Goal: Transaction & Acquisition: Subscribe to service/newsletter

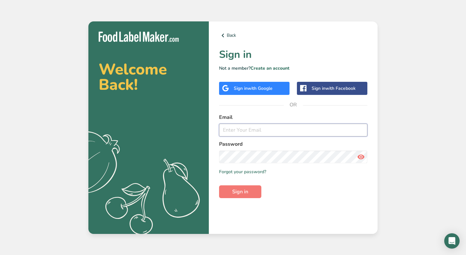
click at [235, 127] on input "email" at bounding box center [293, 130] width 148 height 13
click at [0, 255] on com-1password-button at bounding box center [0, 255] width 0 height 0
type input "[PERSON_NAME][EMAIL_ADDRESS][DOMAIN_NAME]"
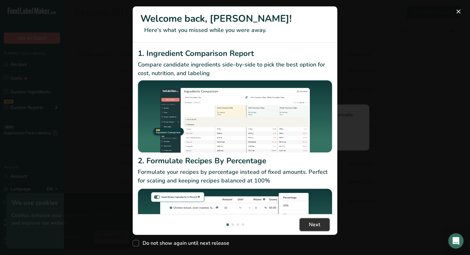
click at [318, 224] on span "Next" at bounding box center [315, 225] width 12 height 8
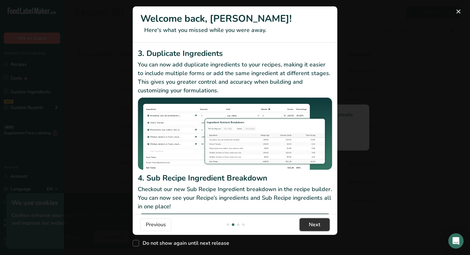
click at [318, 224] on span "Next" at bounding box center [315, 225] width 12 height 8
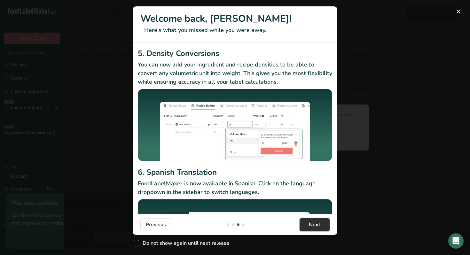
click at [318, 224] on span "Next" at bounding box center [315, 225] width 12 height 8
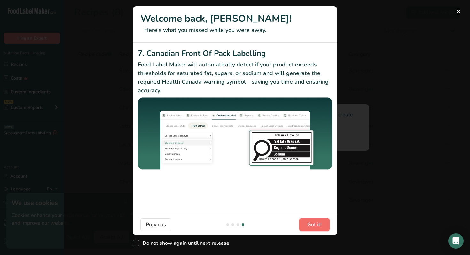
click at [318, 224] on span "Got it!" at bounding box center [315, 225] width 14 height 8
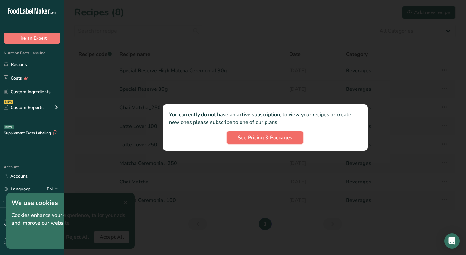
click at [256, 137] on span "See Pricing & Packages" at bounding box center [264, 138] width 55 height 8
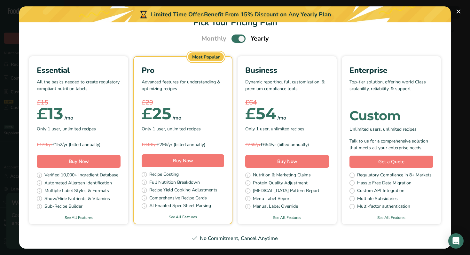
scroll to position [17, 0]
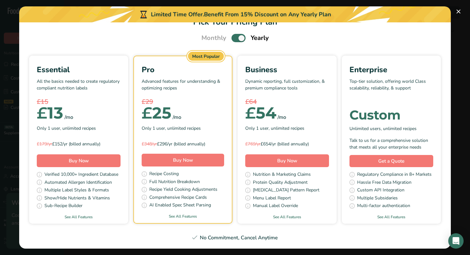
click at [232, 39] on span "Pick Your Pricing Plan Modal" at bounding box center [239, 38] width 14 height 8
click at [232, 39] on input "Pick Your Pricing Plan Modal" at bounding box center [234, 38] width 4 height 4
checkbox input "false"
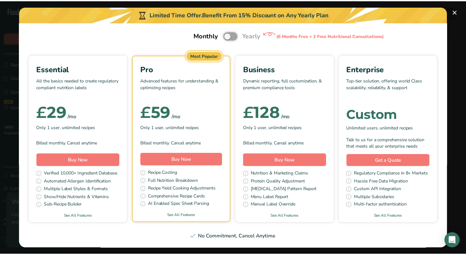
scroll to position [0, 0]
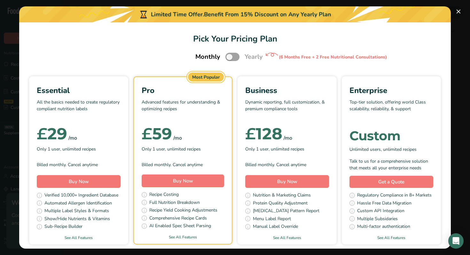
click at [460, 10] on button "Pick Your Pricing Plan Modal" at bounding box center [459, 11] width 10 height 10
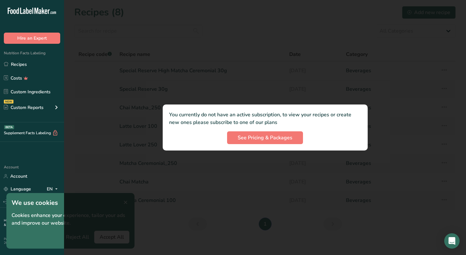
click at [291, 49] on div at bounding box center [265, 127] width 402 height 255
click at [103, 235] on div at bounding box center [265, 127] width 402 height 255
click at [125, 204] on div at bounding box center [265, 127] width 402 height 255
click at [68, 200] on div at bounding box center [265, 127] width 402 height 255
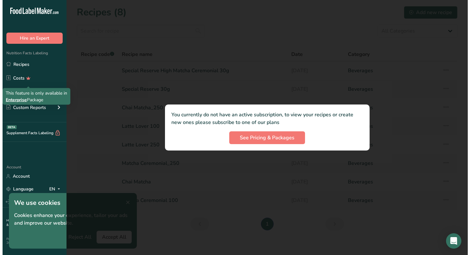
scroll to position [6, 0]
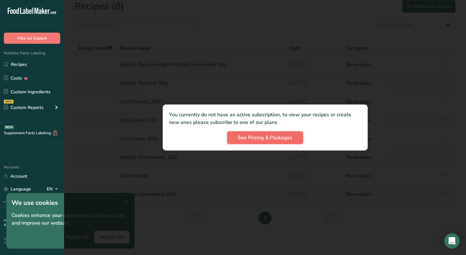
click at [238, 137] on span "See Pricing & Packages" at bounding box center [264, 138] width 55 height 8
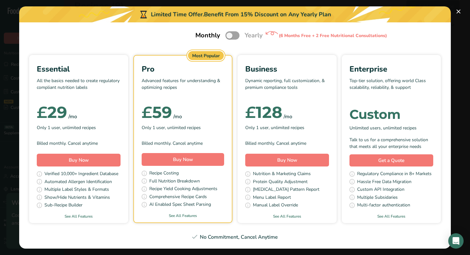
scroll to position [38, 0]
click at [96, 125] on span "Only 1 user, unlimited recipes" at bounding box center [66, 128] width 59 height 7
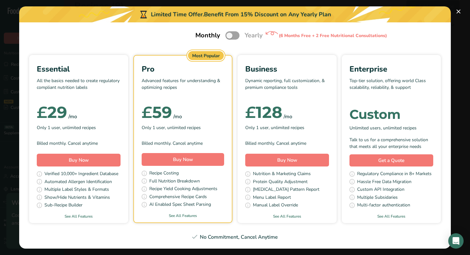
scroll to position [46, 0]
click at [128, 214] on link "See All Features" at bounding box center [78, 217] width 99 height 6
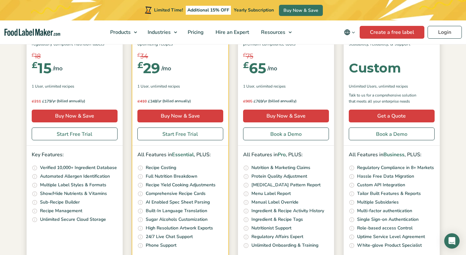
scroll to position [112, 0]
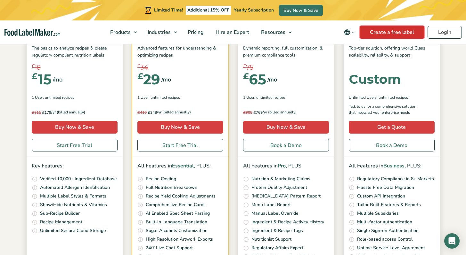
click at [383, 33] on link "Create a free label" at bounding box center [391, 32] width 65 height 13
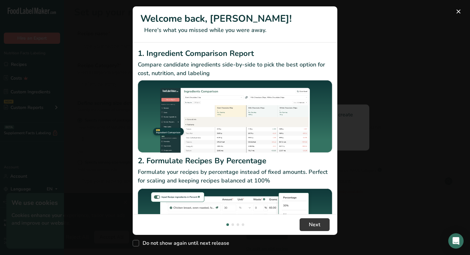
click at [219, 58] on h2 "1. Ingredient Comparison Report" at bounding box center [235, 54] width 195 height 12
click at [217, 74] on p "Compare candidate ingredients side-by-side to pick the best option for cost, nu…" at bounding box center [235, 68] width 195 height 17
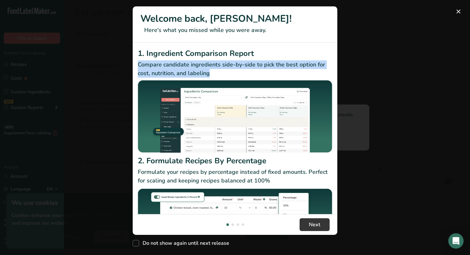
click at [217, 74] on p "Compare candidate ingredients side-by-side to pick the best option for cost, nu…" at bounding box center [235, 68] width 195 height 17
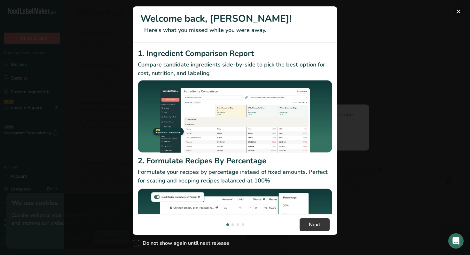
click at [461, 10] on button "New Features" at bounding box center [459, 11] width 10 height 10
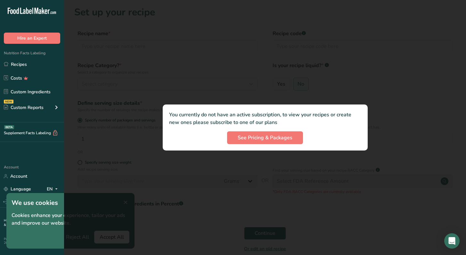
click at [161, 72] on div at bounding box center [265, 127] width 402 height 255
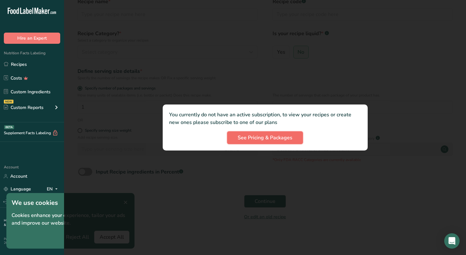
click at [281, 139] on span "See Pricing & Packages" at bounding box center [264, 138] width 55 height 8
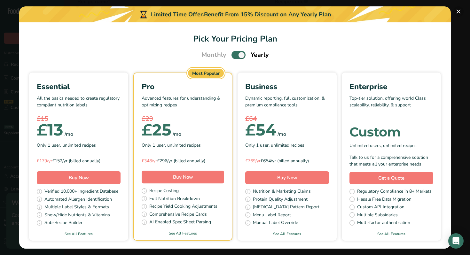
click at [461, 9] on button "Pick Your Pricing Plan Modal" at bounding box center [459, 11] width 10 height 10
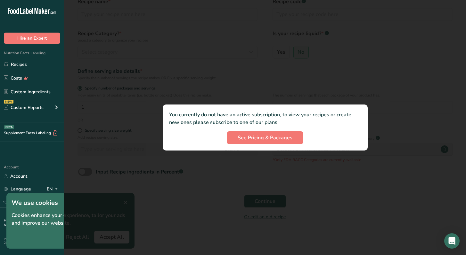
click at [38, 11] on icon at bounding box center [37, 11] width 4 height 6
click at [22, 65] on link "Recipes" at bounding box center [32, 64] width 64 height 12
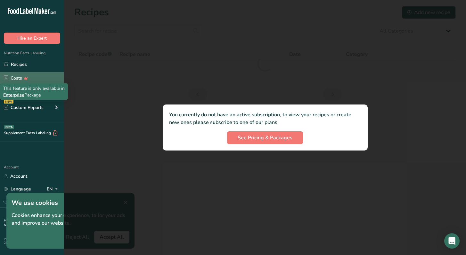
click at [28, 79] on icon at bounding box center [25, 78] width 9 height 7
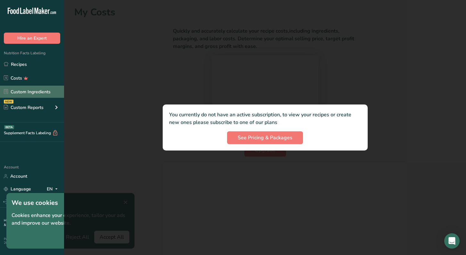
click at [35, 92] on link "Custom Ingredients" at bounding box center [32, 92] width 64 height 12
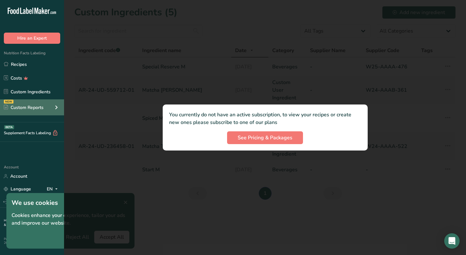
click at [31, 109] on div "Custom Reports" at bounding box center [24, 107] width 40 height 7
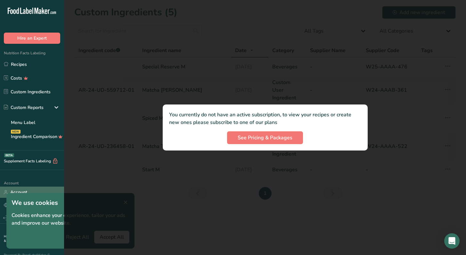
scroll to position [11, 0]
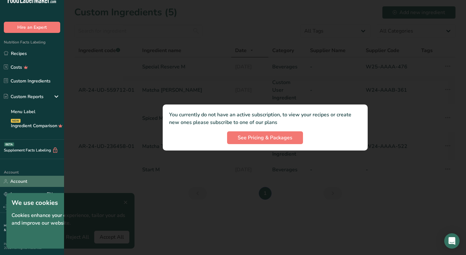
click at [22, 184] on link "Account" at bounding box center [32, 181] width 64 height 11
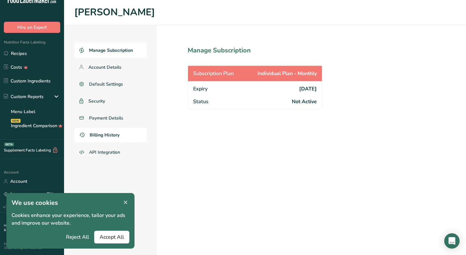
click at [124, 136] on link "Billing History" at bounding box center [110, 135] width 72 height 14
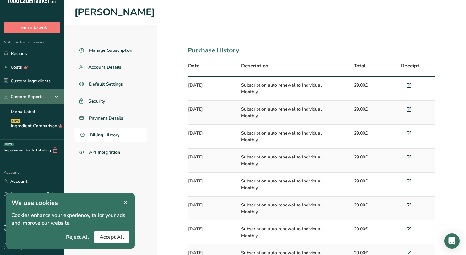
click at [30, 100] on div "Custom Reports" at bounding box center [24, 96] width 40 height 7
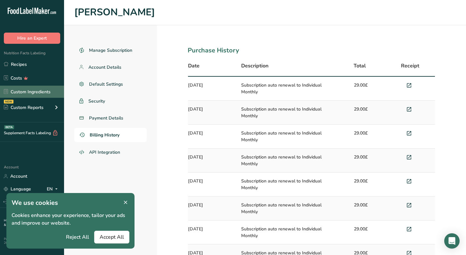
click at [28, 91] on link "Custom Ingredients" at bounding box center [32, 92] width 64 height 12
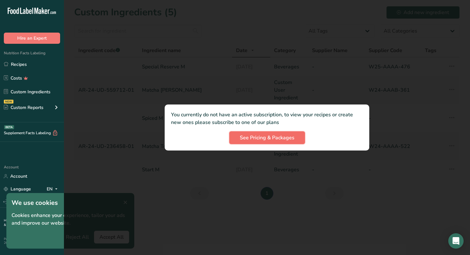
click at [271, 136] on span "See Pricing & Packages" at bounding box center [267, 138] width 55 height 8
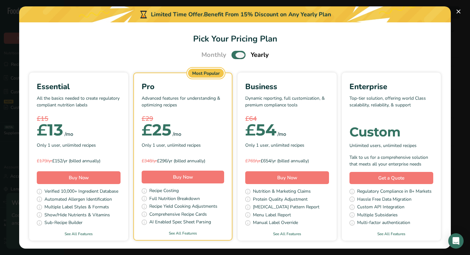
click at [235, 55] on span "Pick Your Pricing Plan Modal" at bounding box center [239, 55] width 14 height 8
click at [235, 55] on input "Pick Your Pricing Plan Modal" at bounding box center [234, 55] width 4 height 4
checkbox input "false"
